Goal: Task Accomplishment & Management: Use online tool/utility

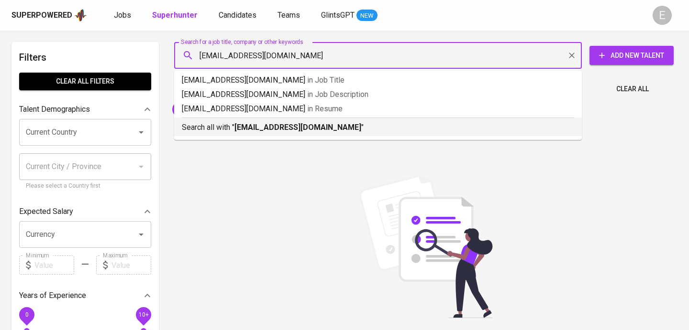
click at [247, 124] on b "fardinanisaa@gmail.com" at bounding box center [297, 127] width 127 height 9
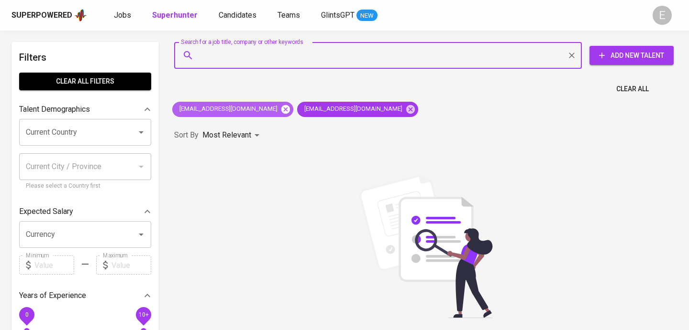
click at [283, 110] on icon at bounding box center [285, 109] width 9 height 9
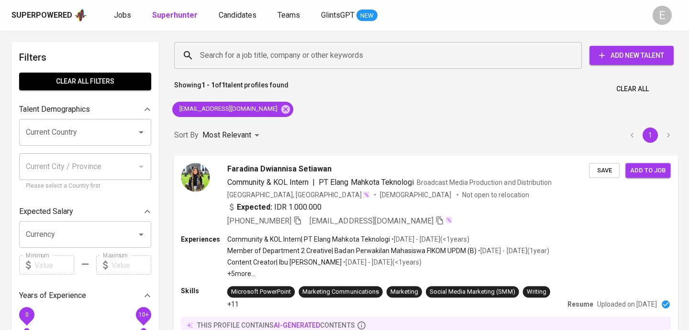
click at [304, 218] on div "+62 851-5646-5920 fardinanisaa@gmail.com" at bounding box center [339, 220] width 225 height 11
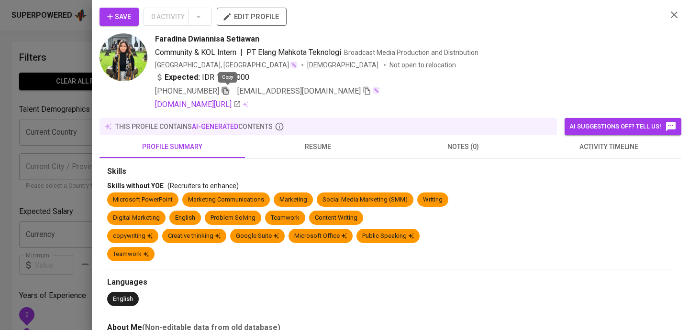
click at [227, 90] on icon "button" at bounding box center [225, 91] width 9 height 9
click at [79, 41] on div at bounding box center [344, 165] width 689 height 330
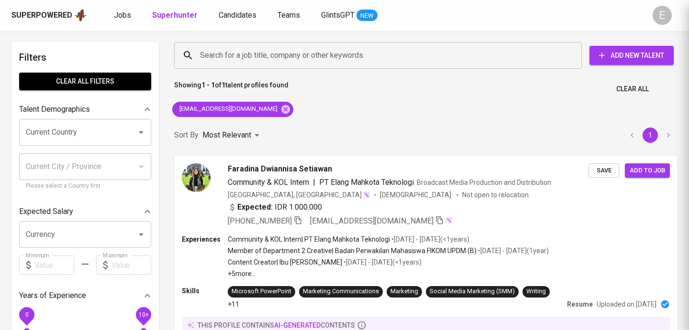
scroll to position [13, 0]
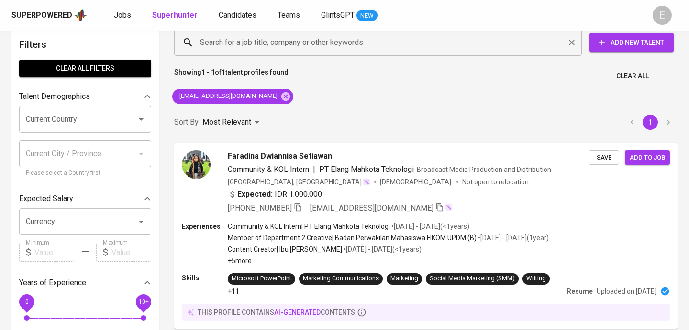
click at [214, 39] on input "Search for a job title, company or other keywords" at bounding box center [379, 42] width 365 height 18
paste input "jessicatrivena@gmail.com"
type input "jessicatrivena@gmail.com"
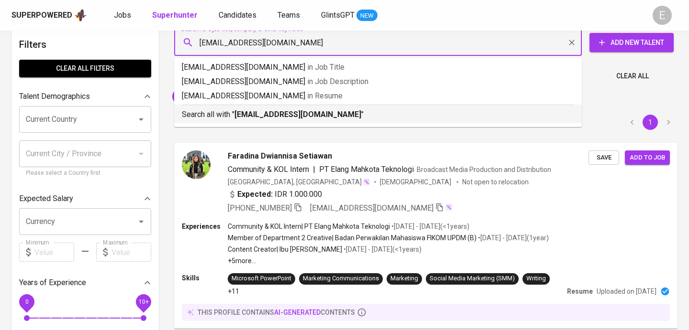
click at [241, 120] on p "Search all with " jessicatrivena@gmail.com "" at bounding box center [378, 114] width 392 height 11
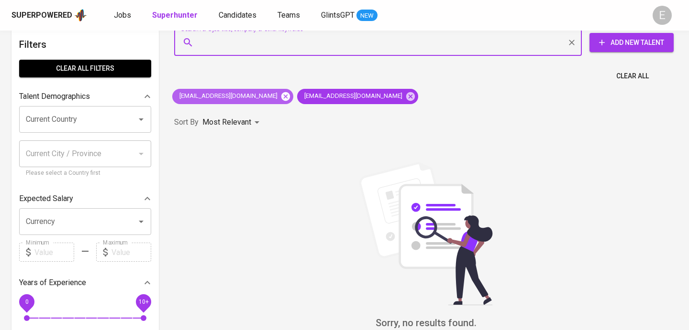
click at [281, 94] on icon at bounding box center [285, 96] width 9 height 9
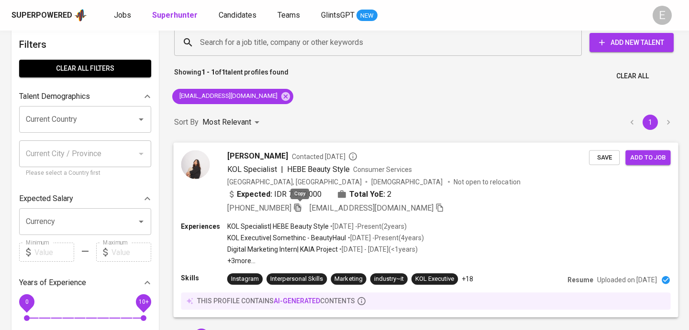
click at [299, 205] on icon "button" at bounding box center [297, 207] width 9 height 9
click at [218, 38] on input "Search for a job title, company or other keywords" at bounding box center [379, 42] width 365 height 18
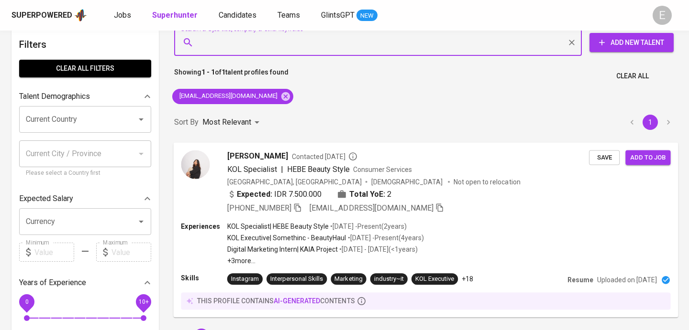
paste input "trixy.novinka@gmail.com"
type input "trixy.novinka@gmail.com"
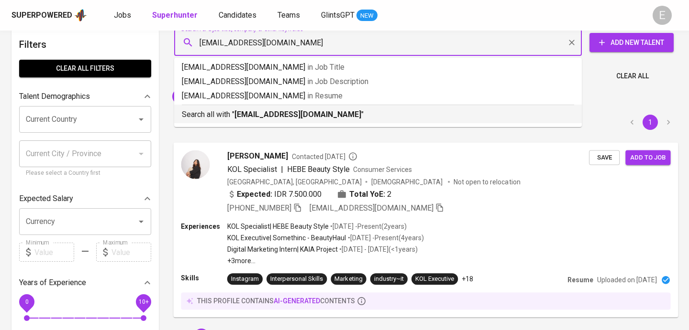
click at [233, 110] on p "Search all with " trixy.novinka@gmail.com "" at bounding box center [378, 114] width 392 height 11
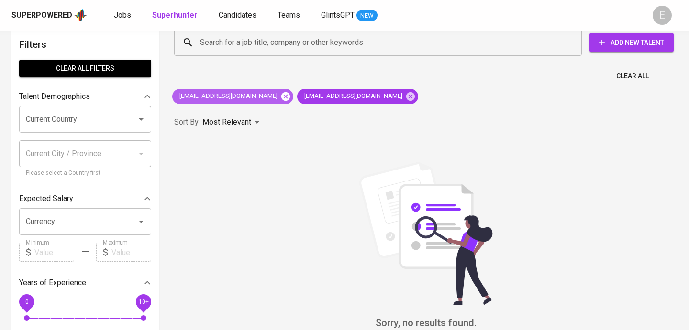
click at [281, 94] on icon at bounding box center [285, 96] width 9 height 9
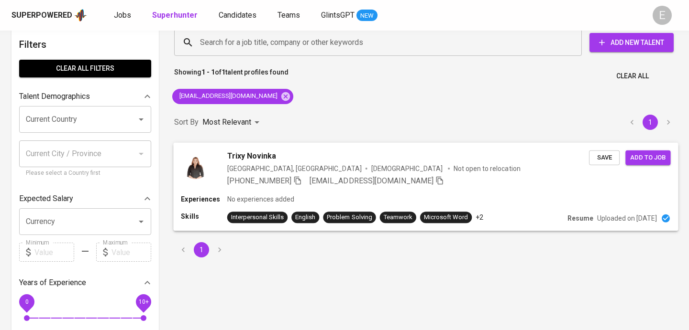
click at [302, 179] on icon "button" at bounding box center [297, 180] width 9 height 9
click at [279, 45] on input "Search for a job title, company or other keywords" at bounding box center [379, 42] width 365 height 18
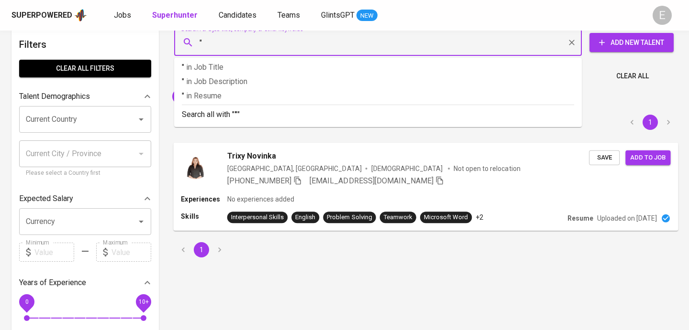
paste input "Iffa Amalia Rodhiyya"
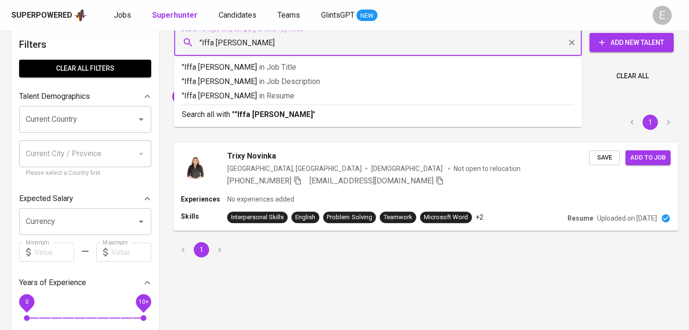
type input ""Iffa Amalia Rodhiyya""
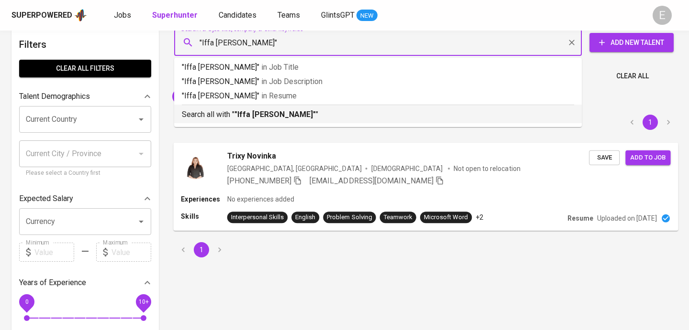
click at [283, 116] on b ""Iffa Amalia Rodhiyya"" at bounding box center [274, 114] width 81 height 9
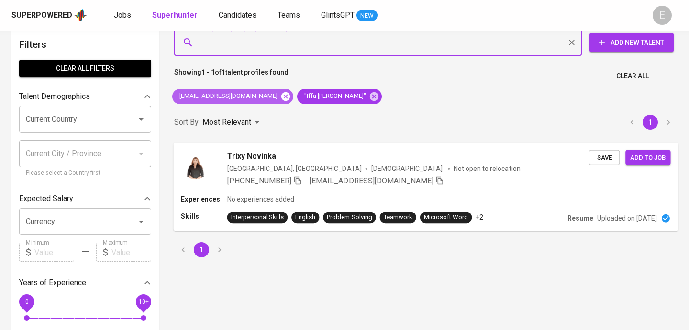
click at [281, 94] on icon at bounding box center [285, 96] width 9 height 9
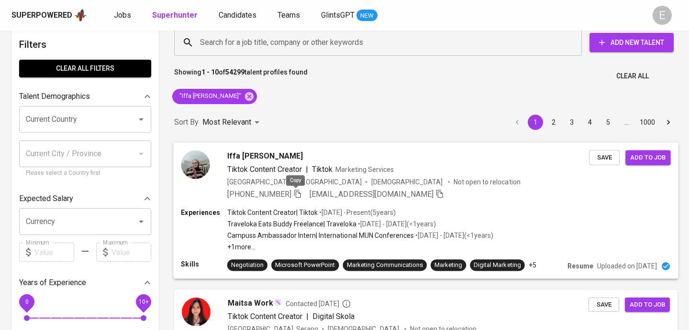
click at [297, 192] on icon "button" at bounding box center [297, 193] width 9 height 9
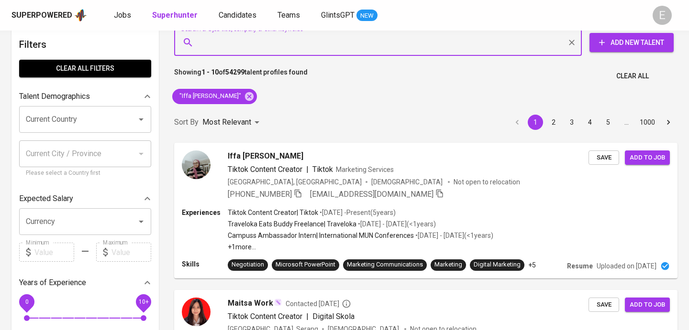
click at [267, 44] on input "Search for a job title, company or other keywords" at bounding box center [379, 42] width 365 height 18
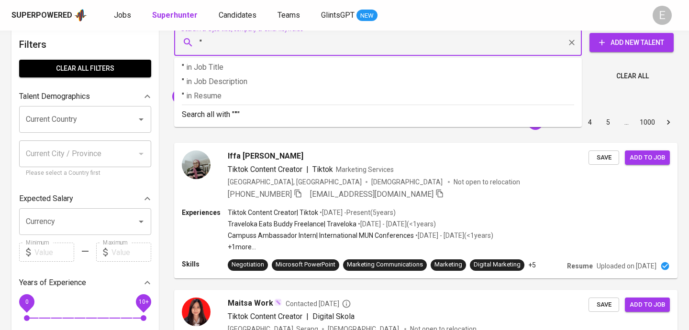
paste input "Angela Vivian"
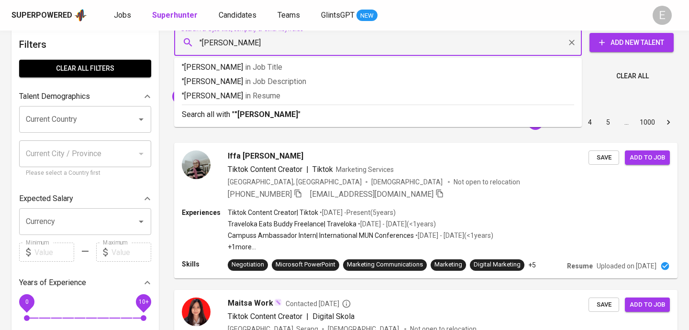
type input ""Angela Vivian""
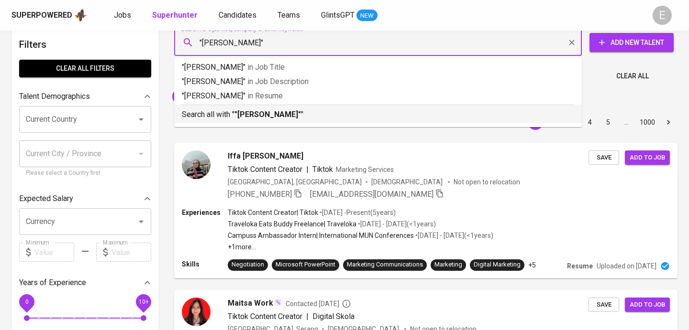
click at [276, 115] on b ""Angela Vivian"" at bounding box center [267, 114] width 66 height 9
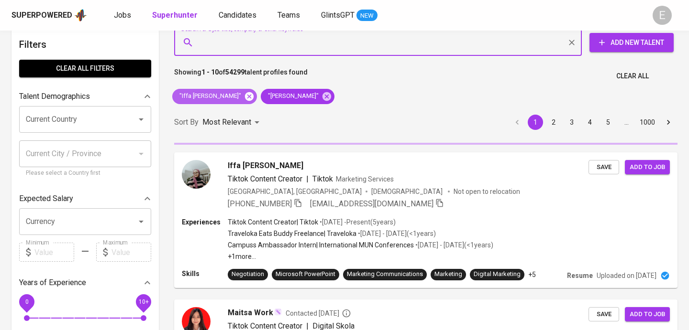
click at [247, 94] on icon at bounding box center [249, 96] width 9 height 9
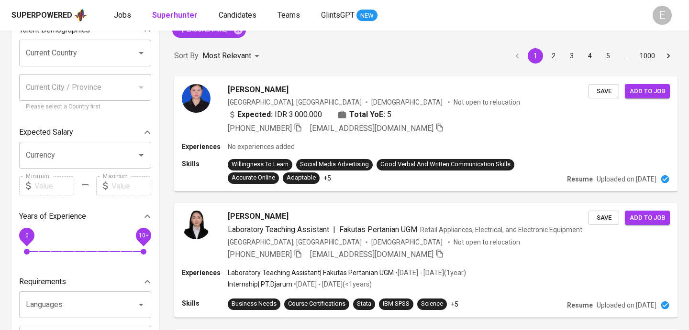
scroll to position [79, 0]
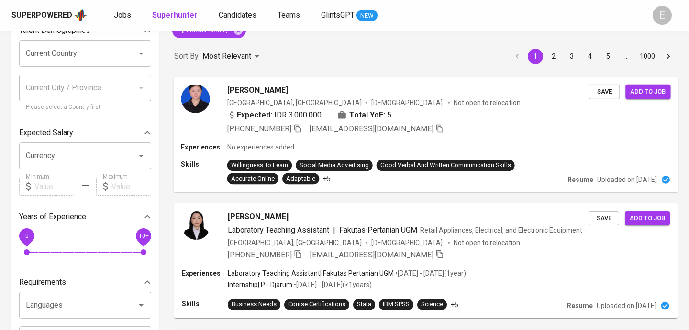
click at [519, 131] on div "+62 851-0216-4003 angelavivian@mail.ugm.ac.id" at bounding box center [407, 128] width 361 height 11
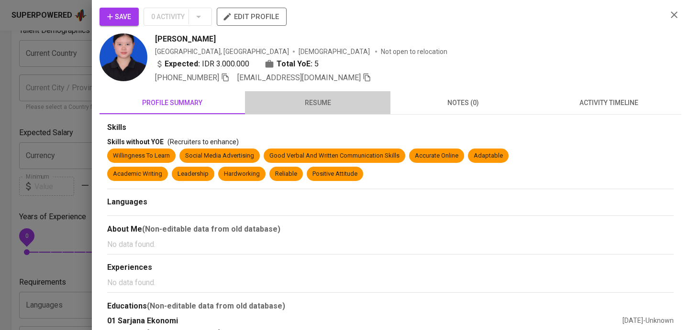
click at [313, 92] on button "resume" at bounding box center [317, 102] width 145 height 23
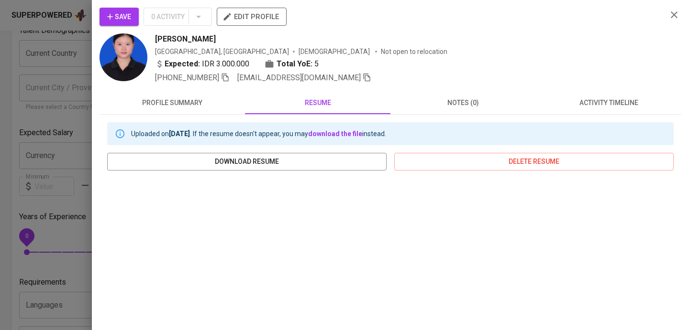
scroll to position [123, 0]
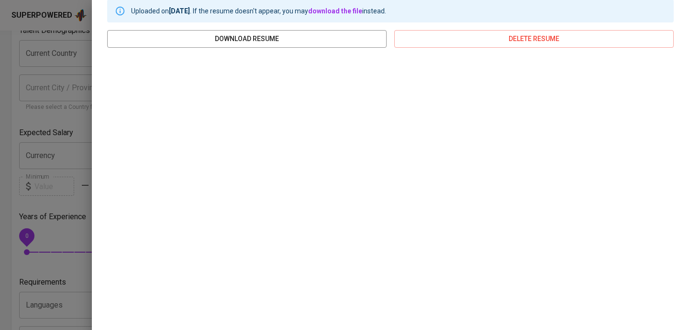
click at [63, 35] on div at bounding box center [344, 165] width 689 height 330
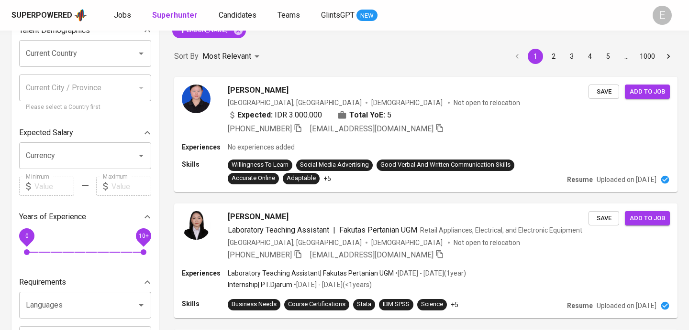
scroll to position [0, 0]
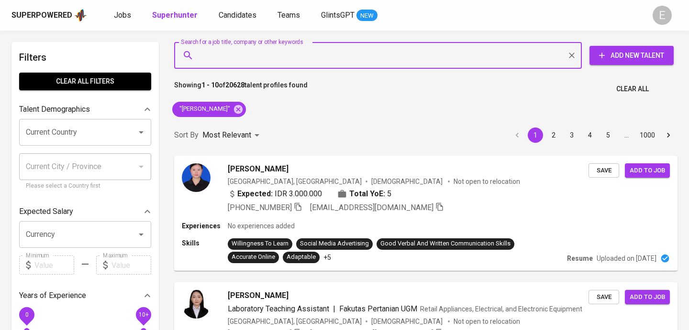
paste input "cornelia.ingrid31@gmail.com"
click at [241, 59] on input "Search for a job title, company or other keywords" at bounding box center [379, 55] width 365 height 18
type input "cornelia.ingrid31@gmail.com"
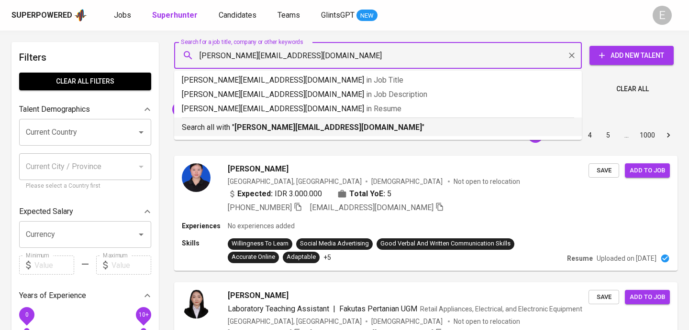
drag, startPoint x: 229, startPoint y: 125, endPoint x: 228, endPoint y: 109, distance: 16.7
click at [229, 125] on p "Search all with " cornelia.ingrid31@gmail.com "" at bounding box center [378, 127] width 392 height 11
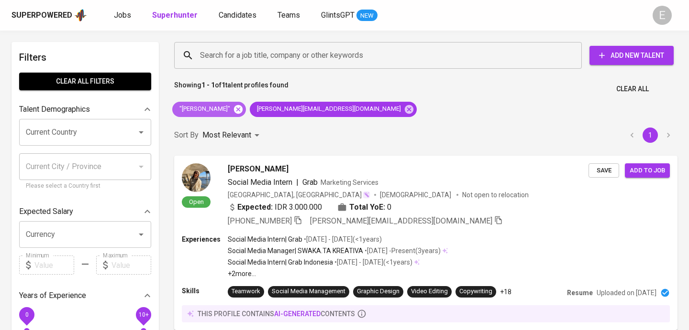
click at [233, 109] on icon at bounding box center [238, 109] width 11 height 11
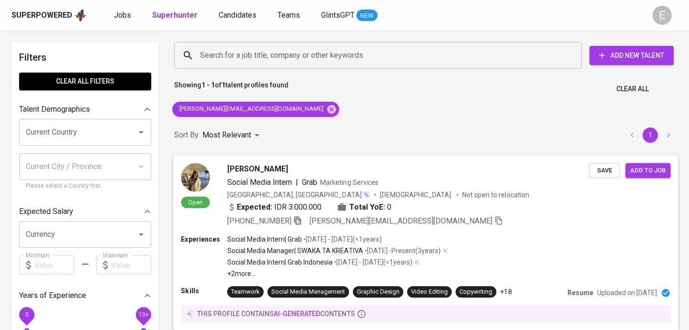
click at [301, 219] on icon "button" at bounding box center [297, 221] width 7 height 8
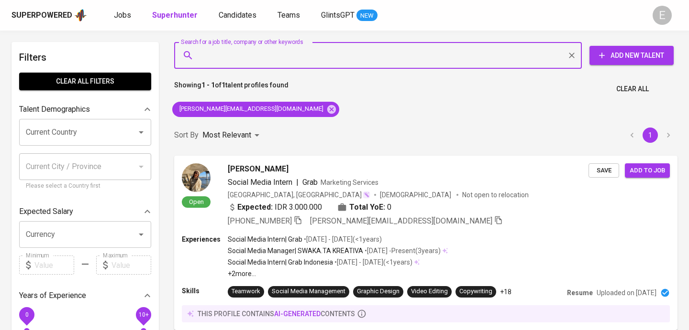
click at [250, 57] on input "Search for a job title, company or other keywords" at bounding box center [379, 55] width 365 height 18
paste input "mochamadrezafahlepi@gmail.com"
type input "mochamadrezafahlepi@gmail.com"
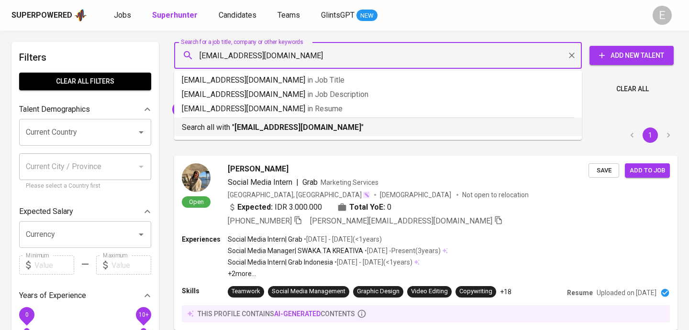
click at [229, 124] on p "Search all with " mochamadrezafahlepi@gmail.com "" at bounding box center [378, 127] width 392 height 11
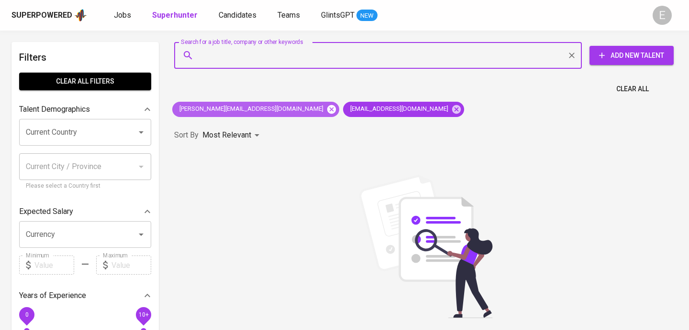
click at [327, 109] on icon at bounding box center [331, 109] width 9 height 9
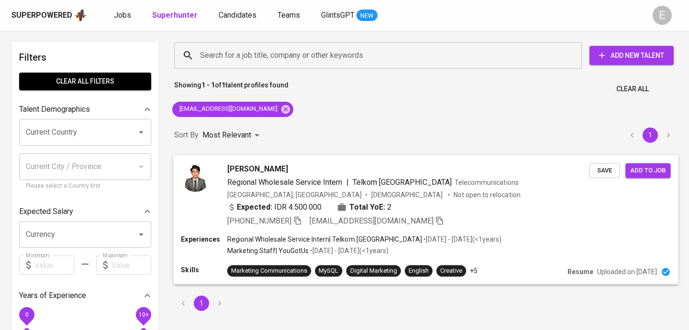
click at [302, 220] on icon "button" at bounding box center [297, 220] width 9 height 9
click at [248, 67] on div "Search for a job title, company or other keywords" at bounding box center [377, 55] width 407 height 27
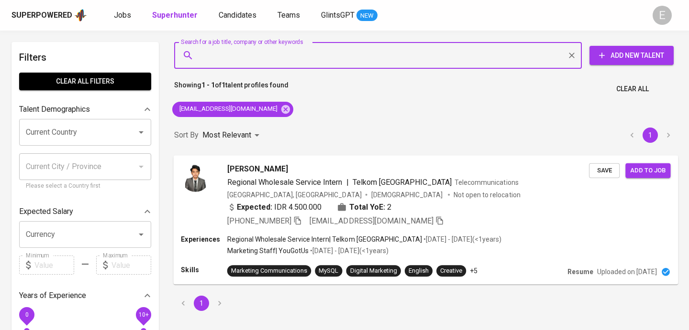
paste input "meylindagunawann@gmail.com"
type input "meylindagunawann@gmail.com"
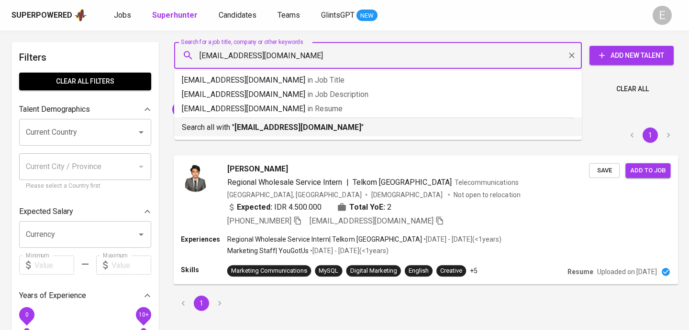
click at [258, 130] on b "meylindagunawann@gmail.com" at bounding box center [297, 127] width 127 height 9
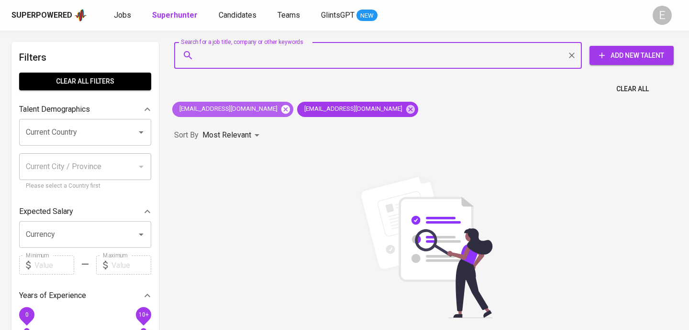
click at [283, 112] on icon at bounding box center [285, 109] width 9 height 9
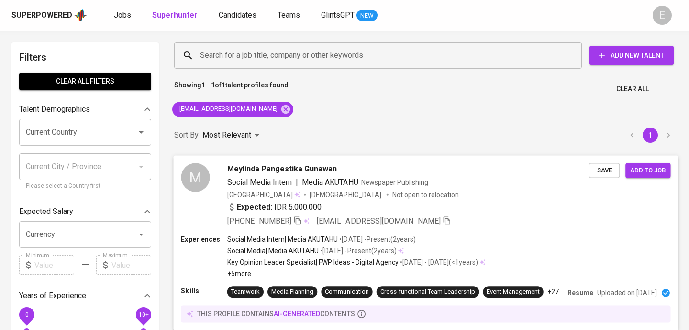
click at [302, 218] on icon "button" at bounding box center [297, 220] width 9 height 9
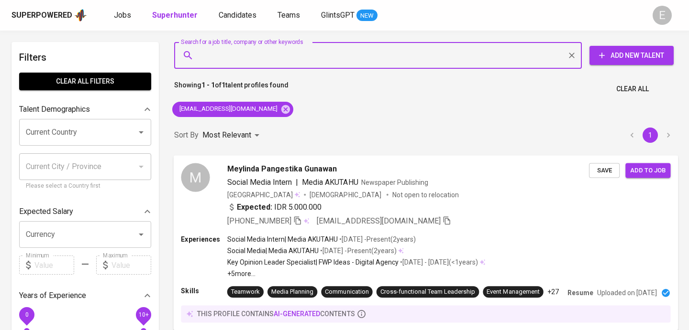
click at [235, 58] on input "Search for a job title, company or other keywords" at bounding box center [379, 55] width 365 height 18
paste input "dayintanikirana@gmail.com"
type input "dayintanikirana@gmail.com"
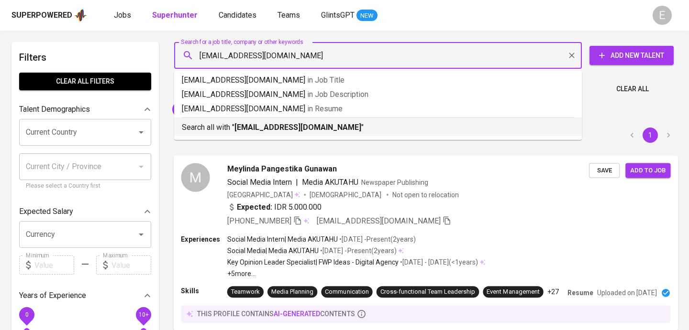
click at [244, 123] on b "dayintanikirana@gmail.com" at bounding box center [297, 127] width 127 height 9
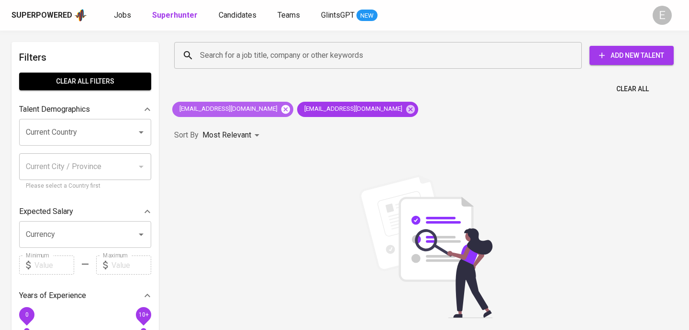
click at [280, 104] on icon at bounding box center [285, 109] width 11 height 11
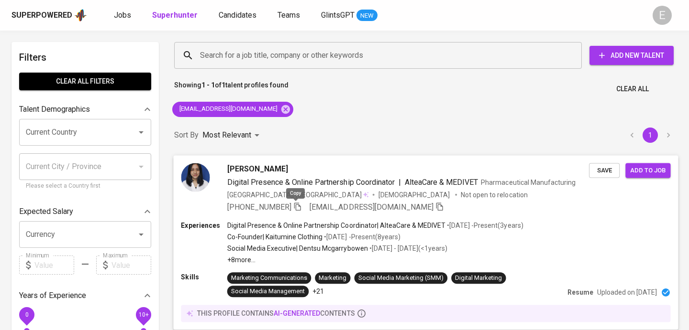
click at [297, 204] on icon "button" at bounding box center [297, 206] width 9 height 9
click at [241, 60] on input "Search for a job title, company or other keywords" at bounding box center [379, 55] width 365 height 18
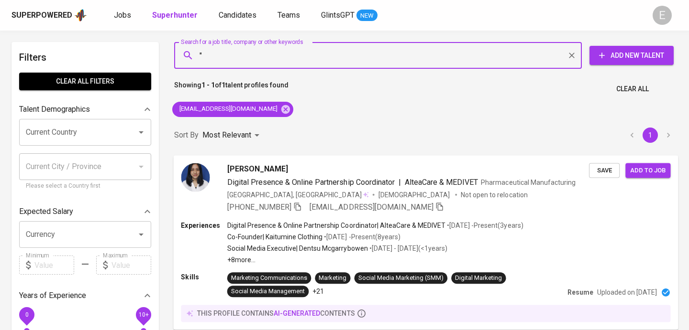
paste input "Yunita Servina"
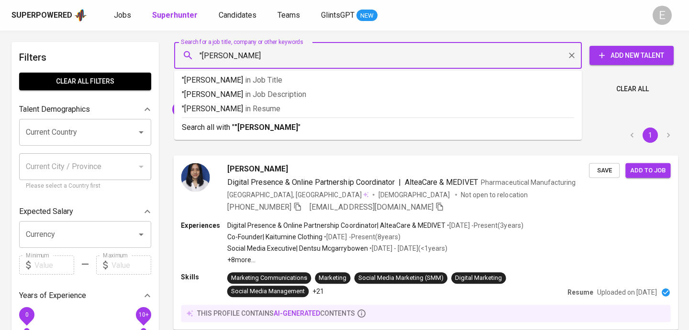
type input ""Yunita Servina""
click at [272, 131] on b ""Yunita Servina"" at bounding box center [267, 127] width 66 height 9
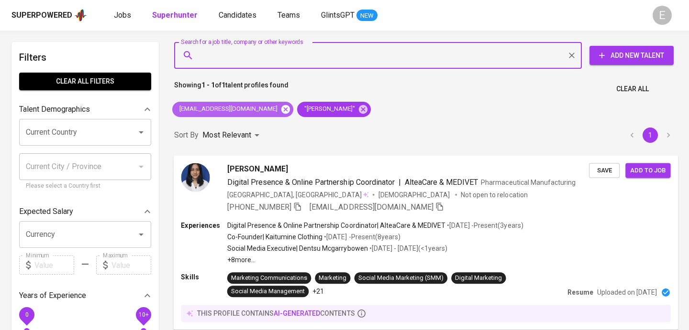
click at [280, 110] on icon at bounding box center [285, 109] width 11 height 11
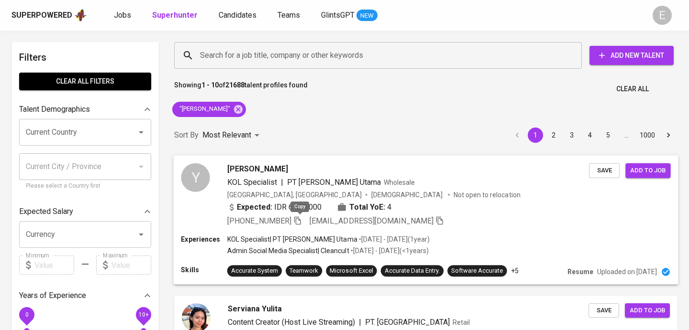
click at [301, 220] on icon "button" at bounding box center [297, 221] width 7 height 8
click at [241, 52] on input "Search for a job title, company or other keywords" at bounding box center [379, 55] width 365 height 18
paste input "mahdaslht@gmail.com"
type input "mahdaslht@gmail.com"
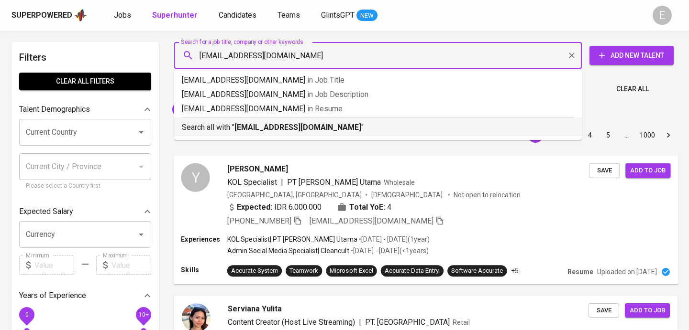
click at [224, 121] on div "Search all with " mahdaslht@gmail.com "" at bounding box center [378, 126] width 392 height 16
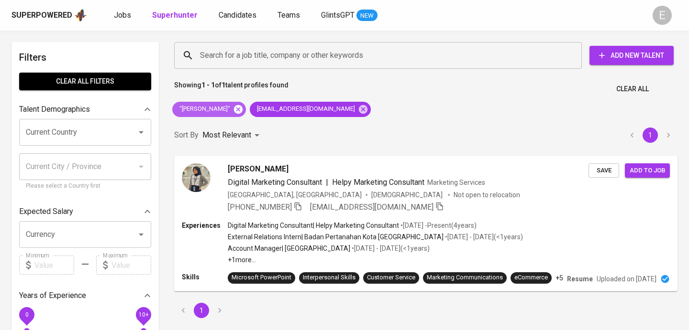
click at [234, 107] on icon at bounding box center [238, 109] width 9 height 9
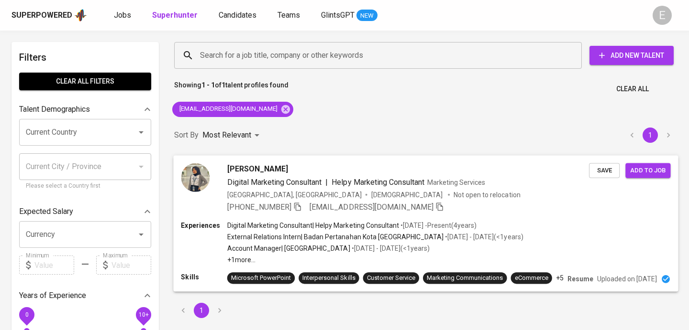
click at [296, 206] on icon "button" at bounding box center [297, 207] width 7 height 8
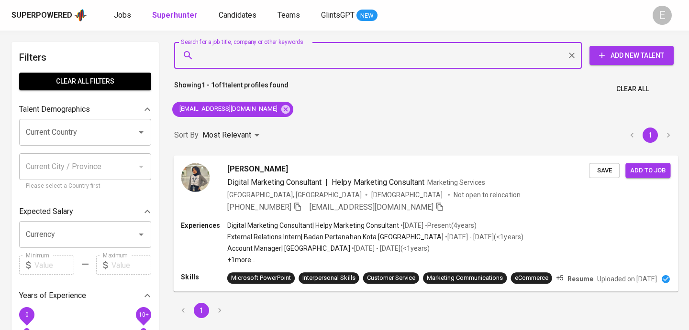
click at [271, 53] on input "Search for a job title, company or other keywords" at bounding box center [379, 55] width 365 height 18
paste input "ken.meityanggita@gmail.com"
type input "ken.meityanggita@gmail.com"
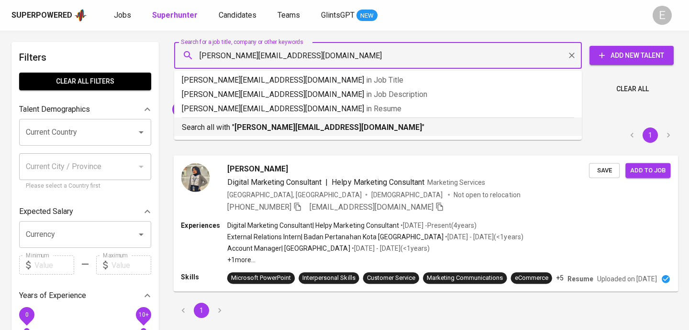
click at [233, 132] on p "Search all with " ken.meityanggita@gmail.com "" at bounding box center [378, 127] width 392 height 11
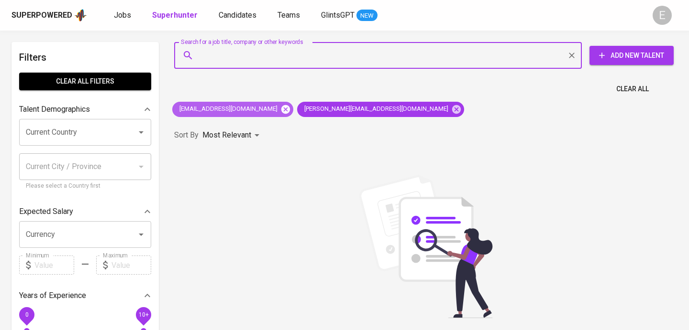
click at [280, 110] on icon at bounding box center [285, 109] width 11 height 11
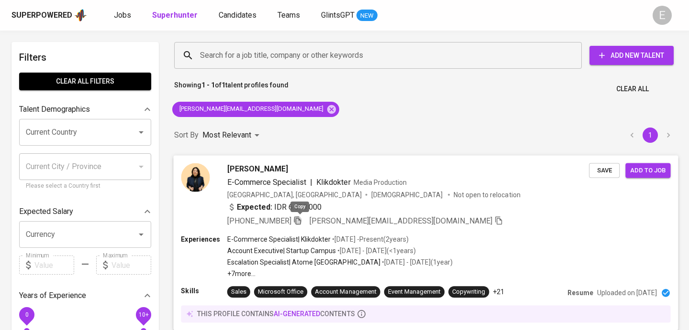
click at [300, 220] on icon "button" at bounding box center [297, 220] width 9 height 9
click at [278, 46] on div "Search for a job title, company or other keywords" at bounding box center [377, 55] width 407 height 27
paste input "leonyvioleta1@gmail.com"
type input "leonyvioleta1@gmail.com"
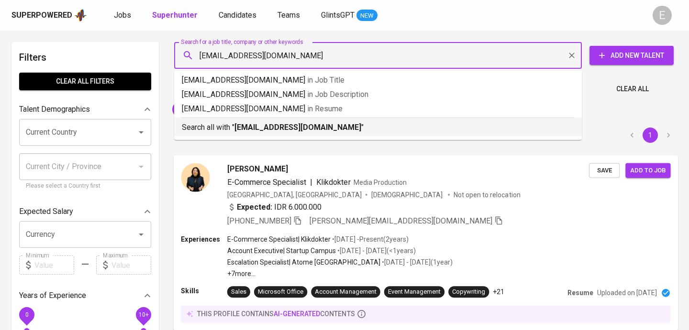
click at [269, 132] on p "Search all with " leonyvioleta1@gmail.com "" at bounding box center [378, 127] width 392 height 11
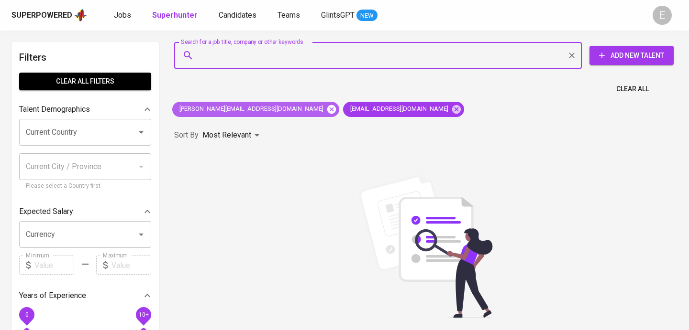
click at [327, 110] on icon at bounding box center [331, 109] width 9 height 9
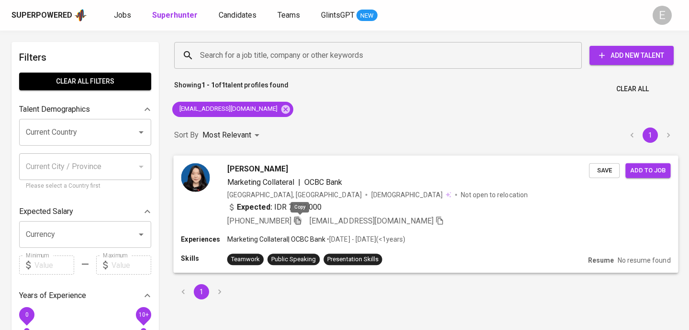
click at [302, 220] on icon "button" at bounding box center [297, 220] width 9 height 9
click at [264, 55] on input "Search for a job title, company or other keywords" at bounding box center [379, 55] width 365 height 18
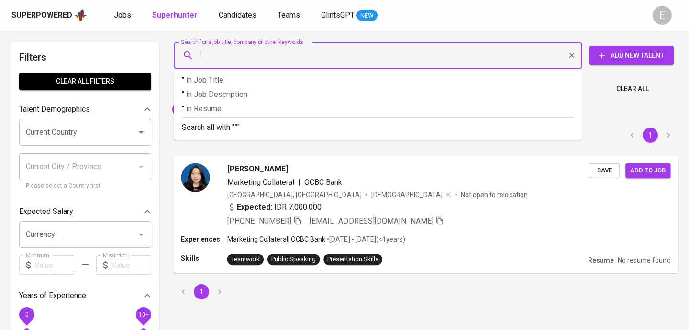
paste input "Vanessa Beatrice"
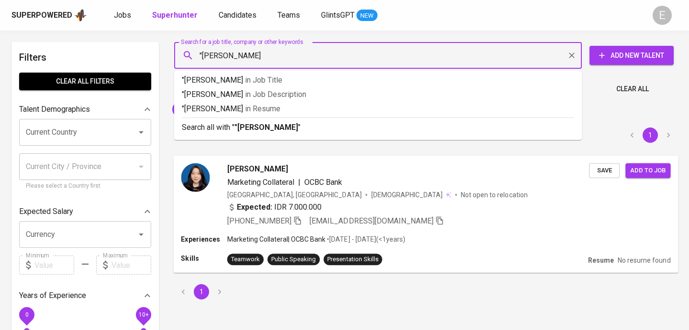
type input ""Vanessa Beatrice""
click at [286, 125] on b ""Vanessa Beatrice"" at bounding box center [267, 127] width 66 height 9
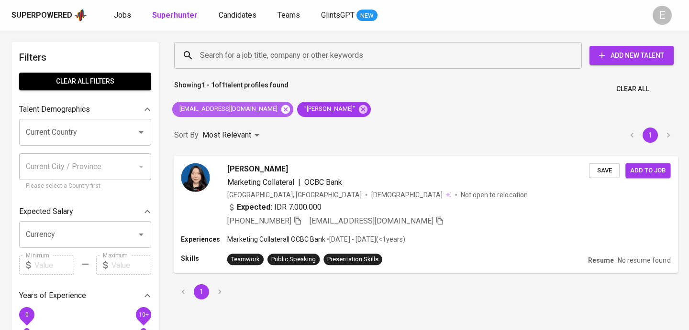
click at [281, 111] on icon at bounding box center [285, 109] width 9 height 9
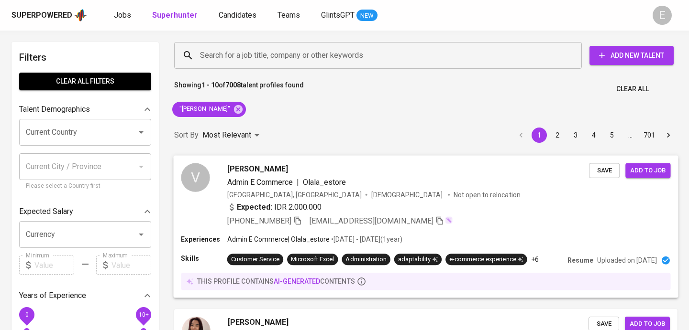
click at [453, 197] on p "Not open to relocation" at bounding box center [486, 195] width 66 height 10
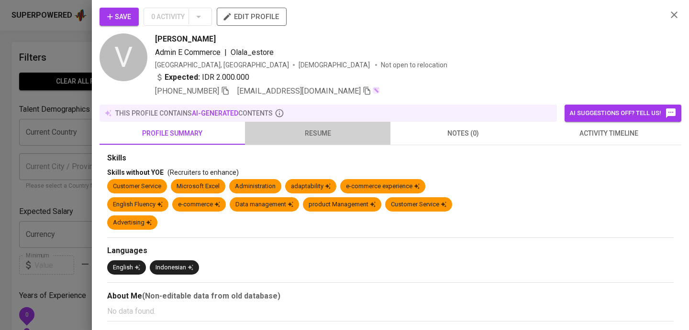
click at [341, 123] on button "resume" at bounding box center [317, 133] width 145 height 23
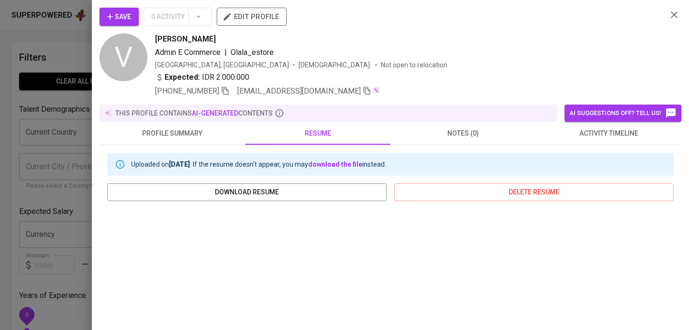
scroll to position [180, 0]
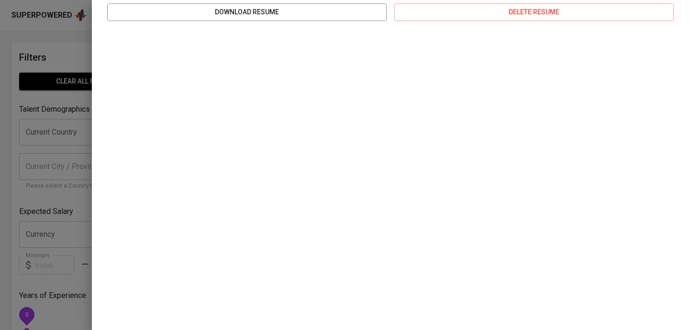
click at [72, 181] on div at bounding box center [344, 165] width 689 height 330
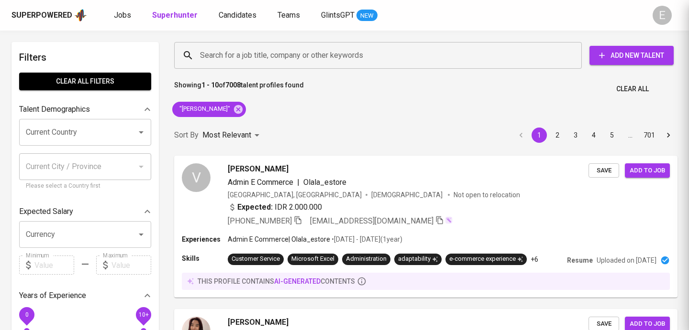
scroll to position [0, 0]
click at [301, 221] on icon "button" at bounding box center [297, 220] width 9 height 9
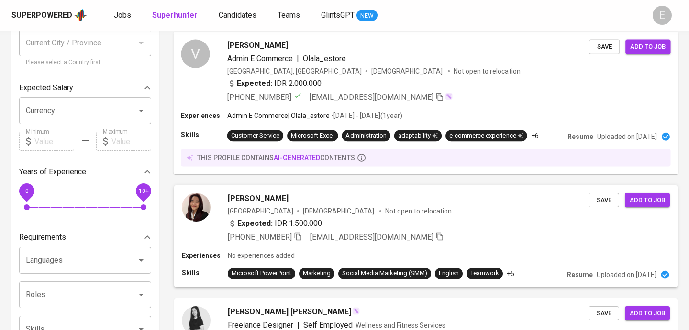
scroll to position [125, 0]
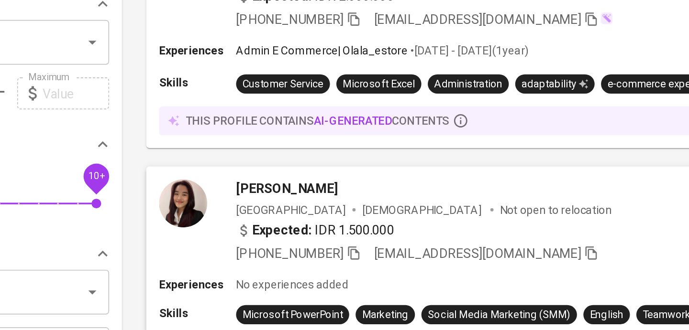
click at [213, 208] on div "vanessa beatrice Indonesia Female Not open to relocation Expected: IDR 1.500.00…" at bounding box center [385, 217] width 408 height 50
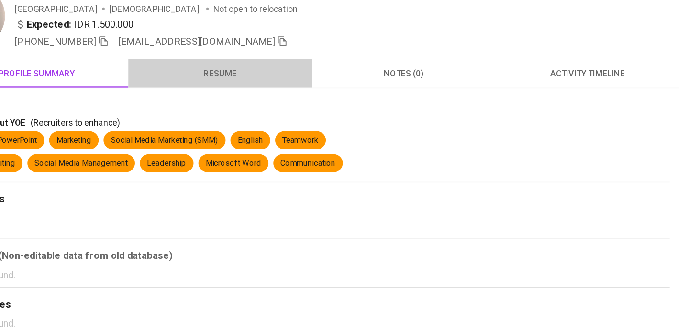
click at [338, 106] on span "resume" at bounding box center [318, 103] width 134 height 12
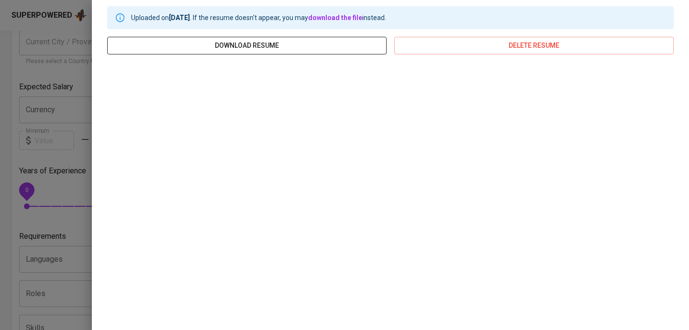
scroll to position [0, 0]
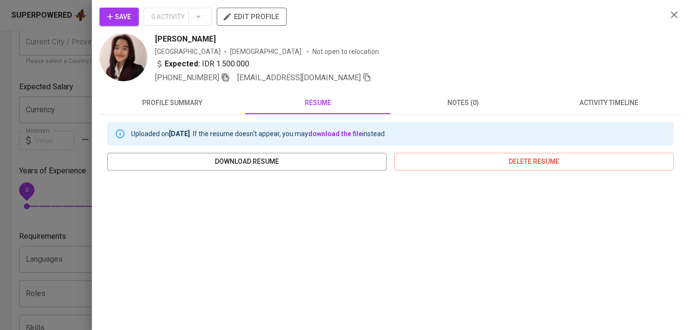
click at [228, 78] on icon "button" at bounding box center [225, 77] width 9 height 9
click at [63, 77] on div at bounding box center [344, 165] width 689 height 330
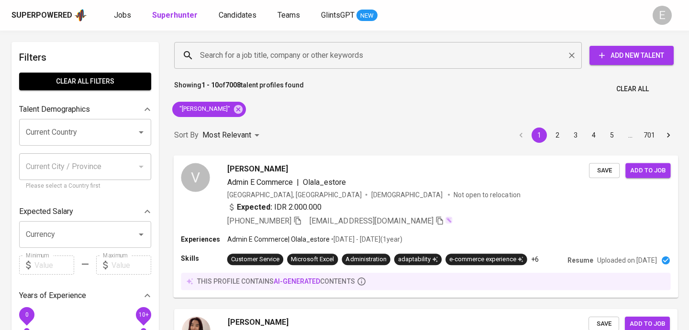
click at [229, 58] on input "Search for a job title, company or other keywords" at bounding box center [379, 55] width 365 height 18
paste input "+62 896-5462-4090"
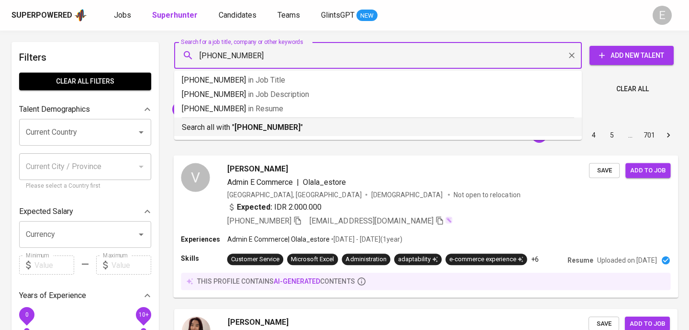
drag, startPoint x: 236, startPoint y: 124, endPoint x: 223, endPoint y: 145, distance: 24.7
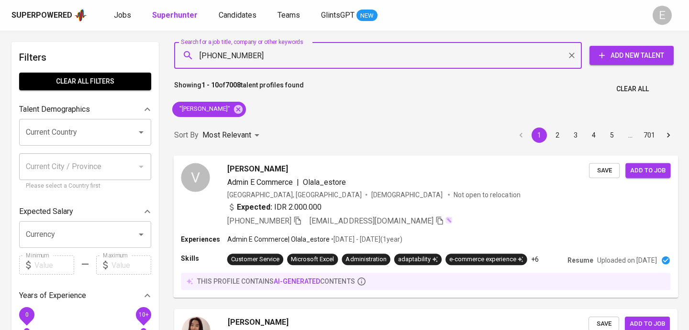
paste input "+62 881-7441-501"
type input "+62 896-5462-4090+62 881-7441-501"
paste input "ririferari28@gmail.com"
type input "ririferari28@gmail.com"
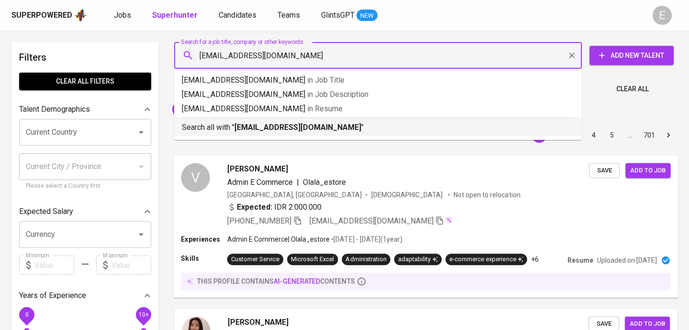
click at [247, 125] on b "ririferari28@gmail.com" at bounding box center [297, 127] width 127 height 9
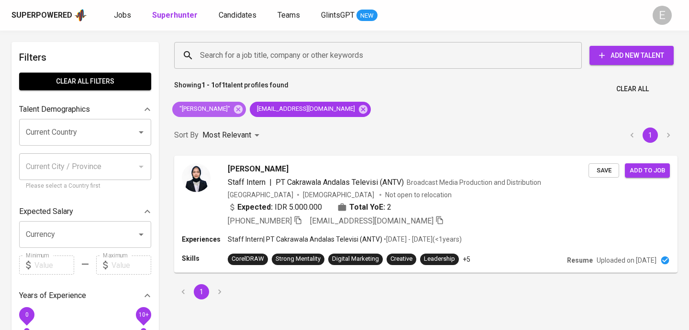
click at [240, 103] on div ""Vanessa Beatrice"" at bounding box center [209, 109] width 74 height 15
click at [294, 220] on span "+62 817-7656-1538" at bounding box center [264, 221] width 75 height 11
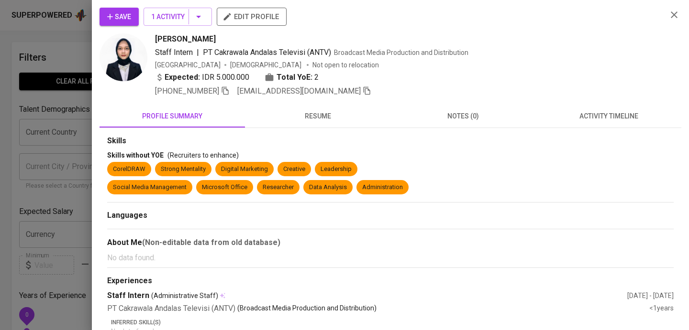
click at [229, 92] on icon "button" at bounding box center [225, 91] width 9 height 9
click at [673, 15] on icon "button" at bounding box center [673, 14] width 7 height 7
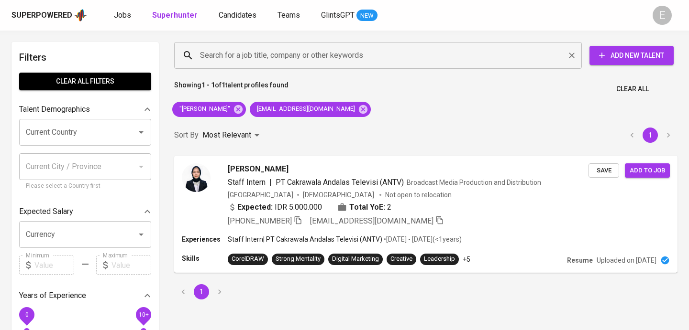
paste input "febrinitajuwita@gmail.com"
type input "febrinitajuwita@gmail.com"
click at [250, 60] on input "febrinitajuwita@gmail.com" at bounding box center [379, 55] width 365 height 18
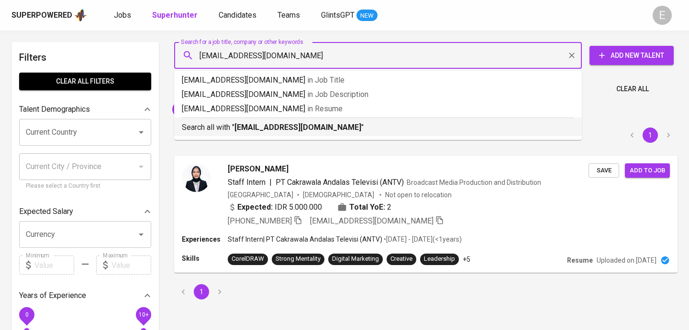
click at [235, 123] on b "febrinitajuwita@gmail.com" at bounding box center [297, 127] width 127 height 9
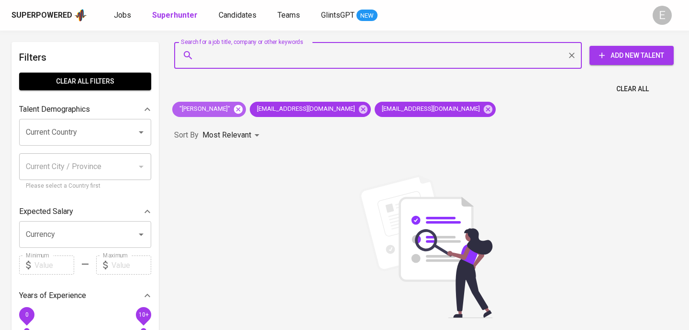
click at [241, 105] on icon at bounding box center [238, 109] width 11 height 11
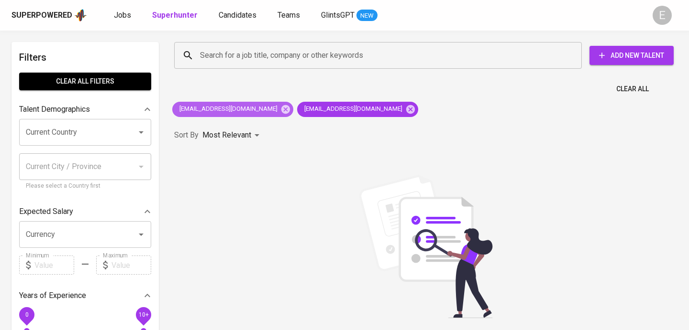
click at [241, 105] on span "ririferari28@gmail.com" at bounding box center [227, 109] width 111 height 9
click at [280, 109] on icon at bounding box center [285, 109] width 11 height 11
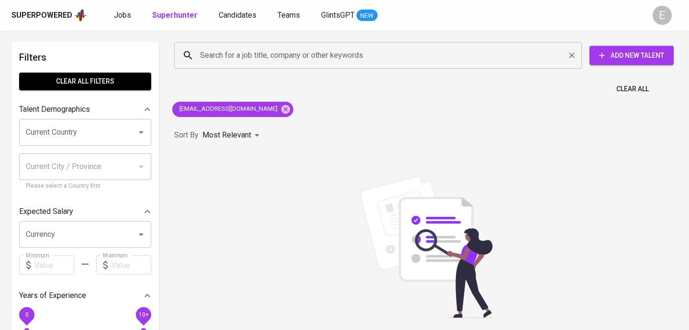
click at [308, 65] on div "Search for a job title, company or other keywords" at bounding box center [377, 55] width 407 height 27
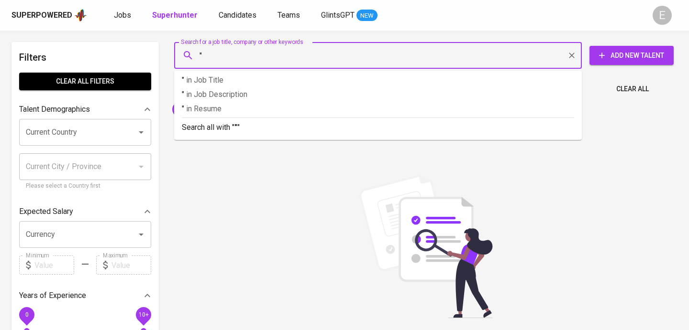
paste input "Febri Nita Juwita"
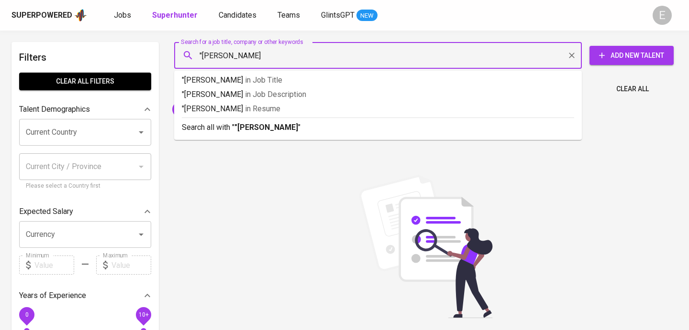
type input ""Febri Nita Juwita""
click at [331, 137] on ul ""Febri Nita Juwita" in Job Title "Febri Nita Juwita" in Job Description "Febri …" at bounding box center [377, 105] width 407 height 69
click at [292, 121] on div "Search all with " "Febri Nita Juwita" "" at bounding box center [378, 126] width 392 height 16
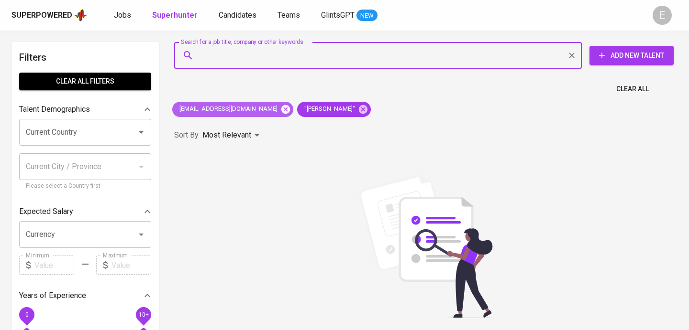
click at [280, 109] on icon at bounding box center [285, 109] width 11 height 11
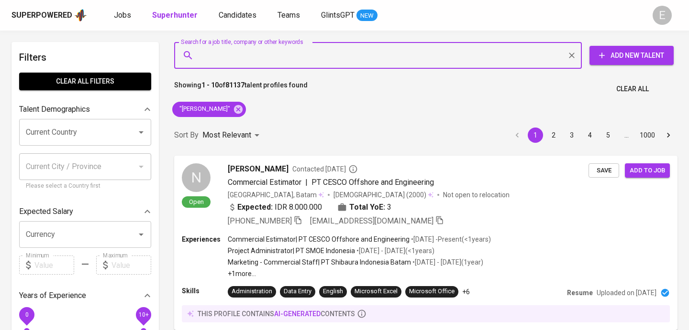
click at [251, 58] on input "Search for a job title, company or other keywords" at bounding box center [379, 55] width 365 height 18
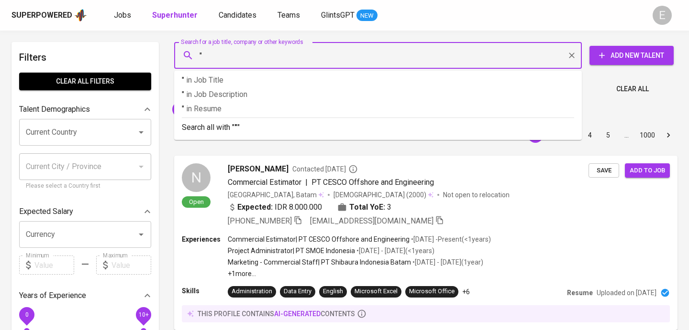
paste input "[PERSON_NAME]"
type input ""[PERSON_NAME]""
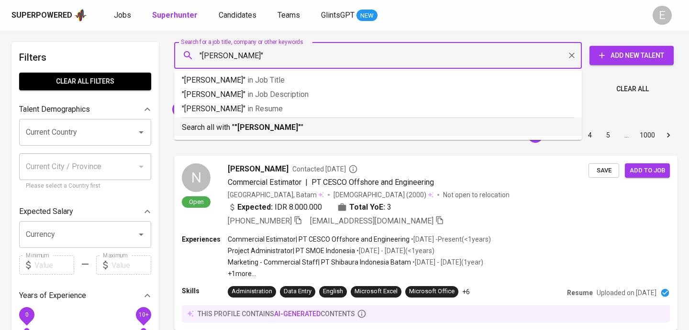
click at [280, 131] on b ""[PERSON_NAME]"" at bounding box center [267, 127] width 66 height 9
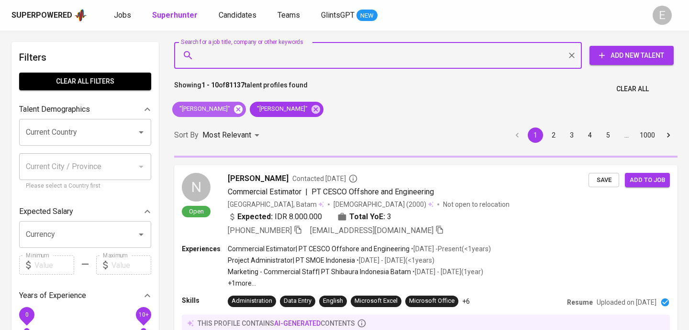
click at [239, 109] on icon at bounding box center [238, 109] width 9 height 9
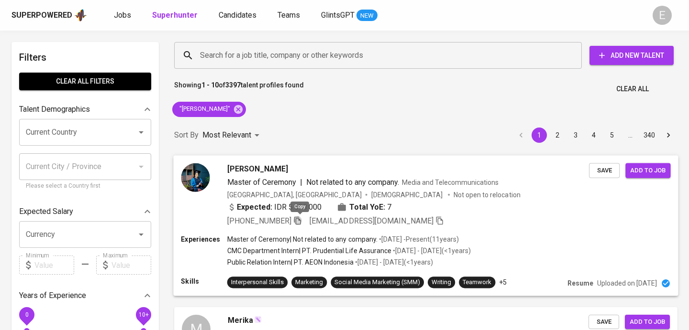
click at [299, 222] on icon "button" at bounding box center [297, 220] width 9 height 9
